Goal: Information Seeking & Learning: Learn about a topic

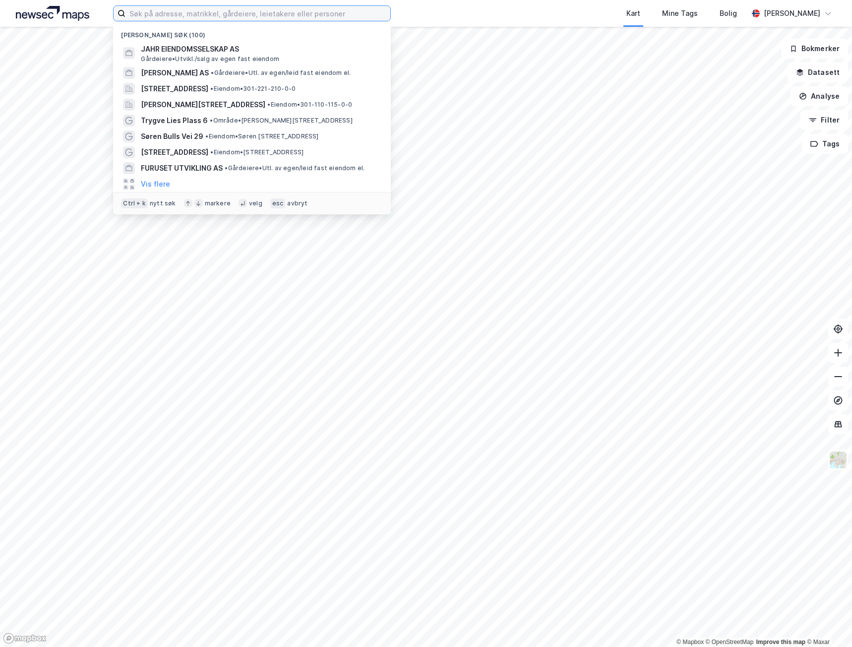
click at [275, 12] on input at bounding box center [258, 13] width 265 height 15
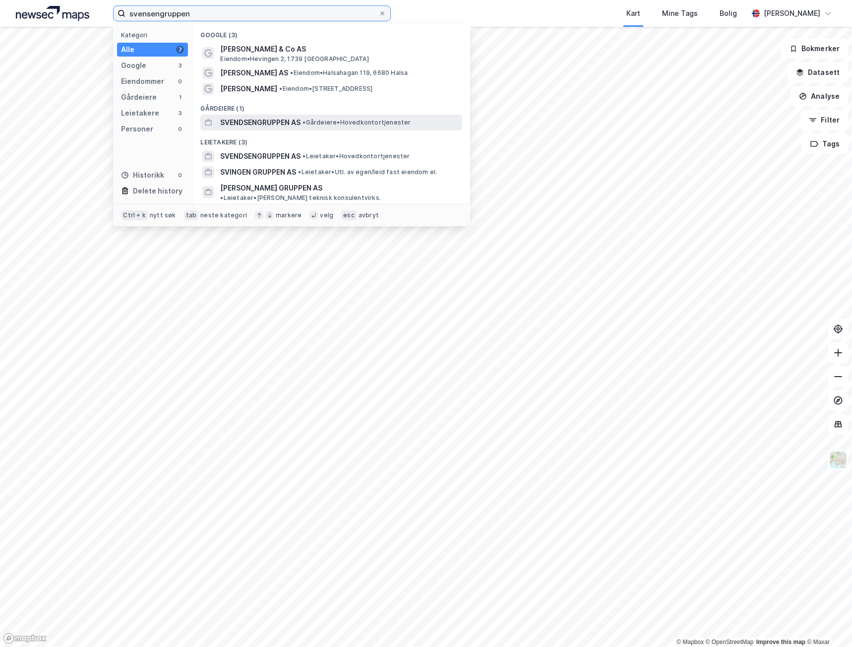
type input "svensengruppen"
click at [272, 126] on span "SVENDSENGRUPPEN AS" at bounding box center [260, 123] width 80 height 12
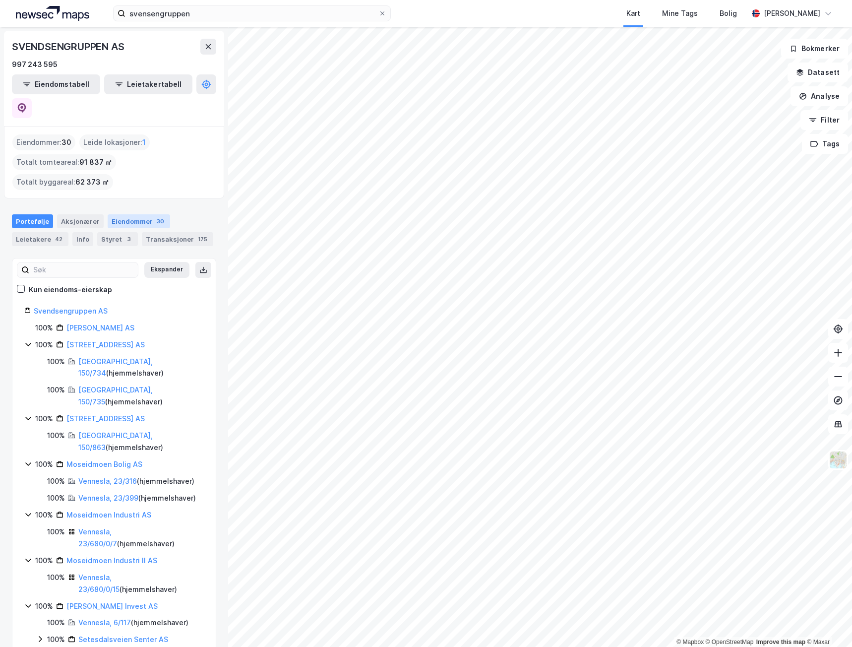
click at [144, 214] on div "Eiendommer 30" at bounding box center [139, 221] width 63 height 14
